Goal: Check status: Check status

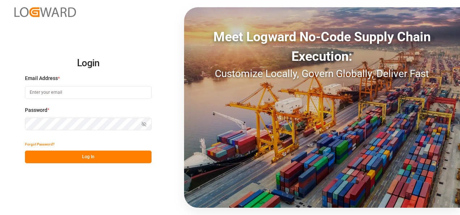
click at [52, 94] on input at bounding box center [88, 92] width 127 height 13
type input "[PERSON_NAME][EMAIL_ADDRESS][PERSON_NAME][DOMAIN_NAME]"
click at [75, 157] on button "Log In" at bounding box center [88, 157] width 127 height 13
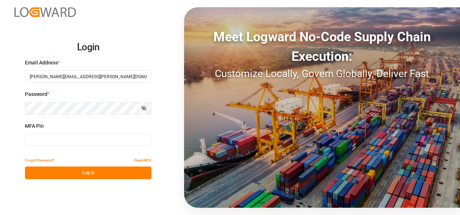
click at [47, 140] on input at bounding box center [88, 140] width 127 height 13
type input "042048"
click at [98, 175] on button "Log In" at bounding box center [88, 173] width 127 height 13
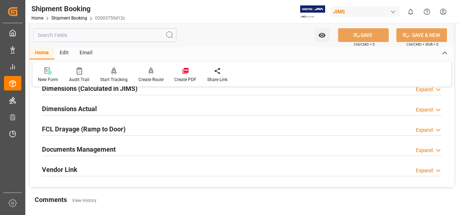
scroll to position [181, 0]
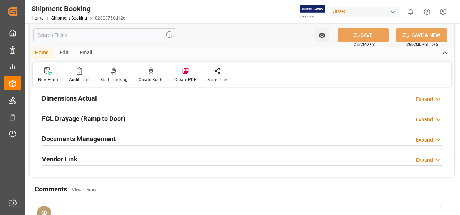
click at [92, 136] on h2 "Documents Management" at bounding box center [79, 139] width 74 height 10
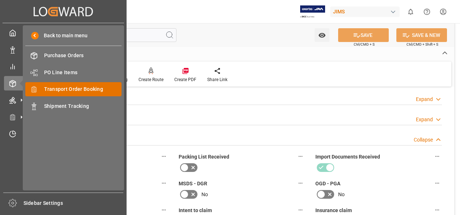
click at [87, 90] on span "Transport Order Booking" at bounding box center [83, 89] width 78 height 8
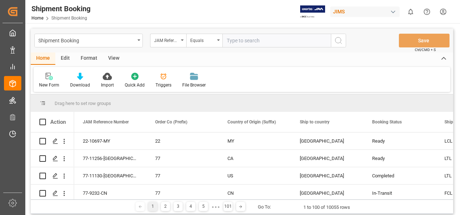
click at [234, 41] on input "text" at bounding box center [277, 41] width 109 height 14
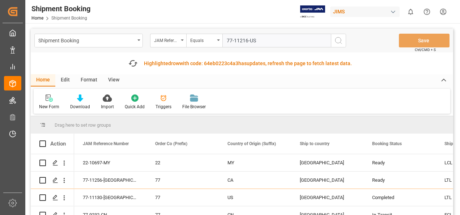
type input "77-11216-US"
click at [338, 39] on icon "search button" at bounding box center [338, 40] width 9 height 9
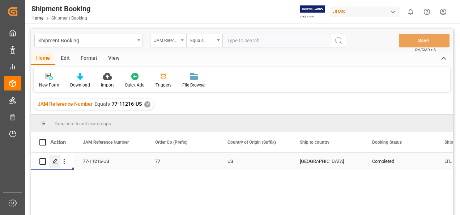
click at [53, 161] on polygon "Press SPACE to select this row." at bounding box center [55, 161] width 4 height 4
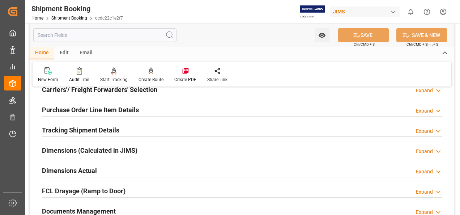
scroll to position [145, 0]
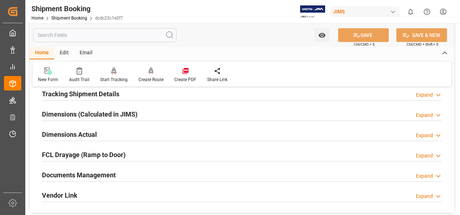
click at [92, 173] on h2 "Documents Management" at bounding box center [79, 175] width 74 height 10
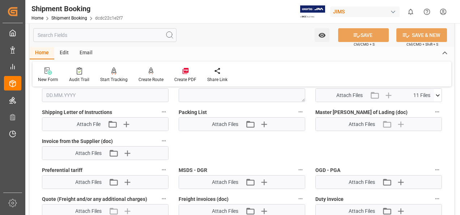
scroll to position [326, 0]
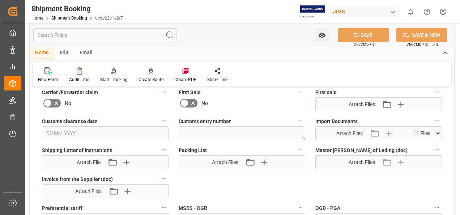
click at [440, 131] on icon at bounding box center [438, 134] width 8 height 8
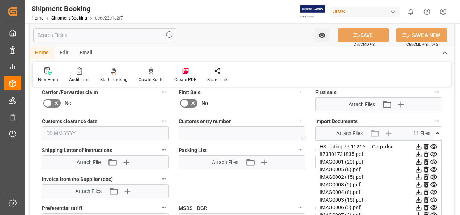
click at [418, 160] on icon at bounding box center [419, 162] width 8 height 8
click at [418, 169] on icon at bounding box center [419, 170] width 8 height 8
click at [421, 176] on icon at bounding box center [419, 177] width 6 height 6
click at [420, 184] on icon at bounding box center [419, 185] width 6 height 6
click at [419, 191] on icon at bounding box center [419, 193] width 6 height 6
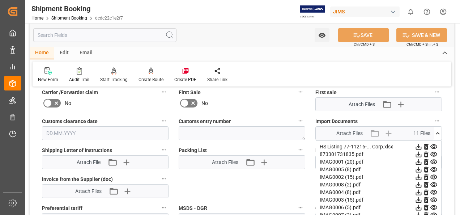
click at [418, 199] on icon at bounding box center [419, 200] width 6 height 6
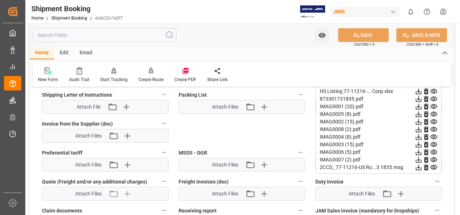
scroll to position [398, 0]
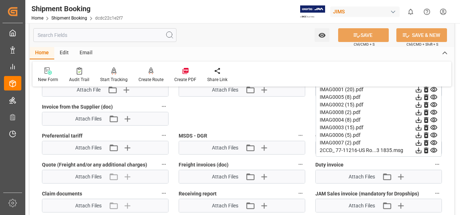
click at [419, 133] on icon at bounding box center [419, 135] width 6 height 6
click at [418, 141] on icon at bounding box center [419, 143] width 6 height 6
